Goal: Communication & Community: Ask a question

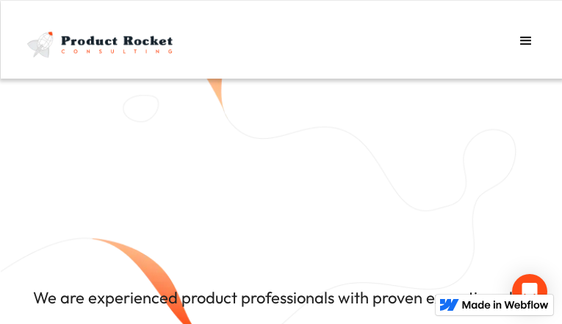
type input "Send"
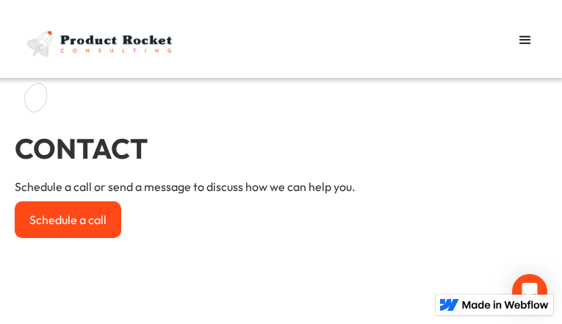
type input "qaYYGDniM"
type input "[EMAIL_ADDRESS][DOMAIN_NAME]"
type input "iDPZcltqmVDGtv"
select select "Second"
type input "Send"
